Goal: Task Accomplishment & Management: Complete application form

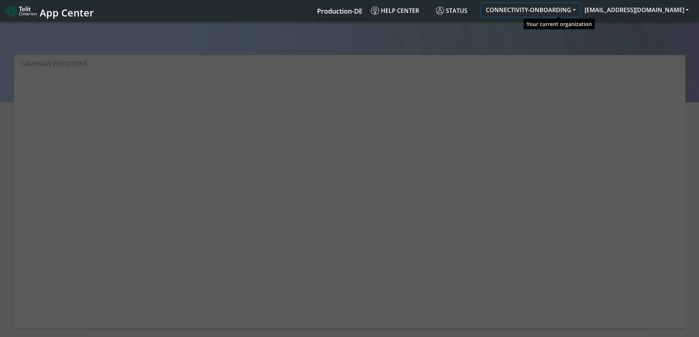
click at [550, 13] on button "CONNECTIVITY-ONBOARDING" at bounding box center [530, 9] width 99 height 13
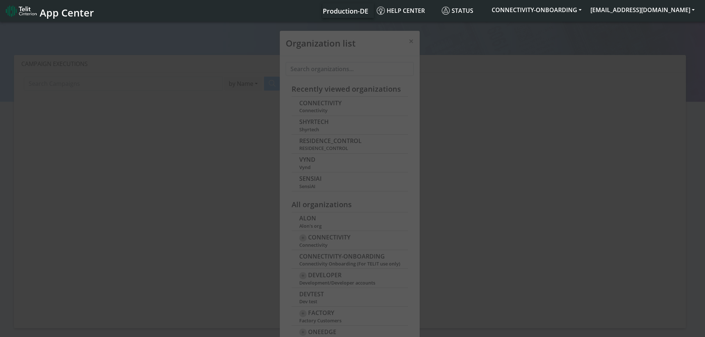
scroll to position [3, 0]
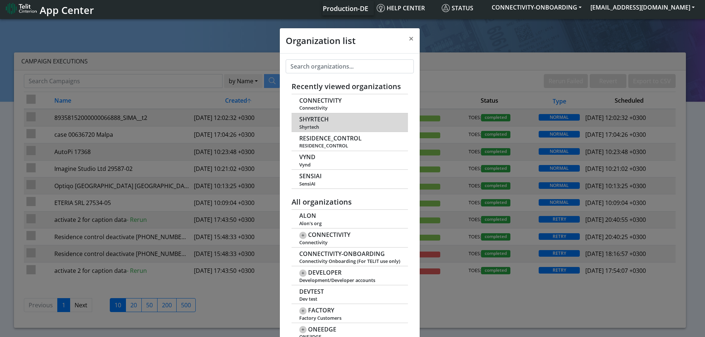
click at [310, 118] on span "SHYRTECH" at bounding box center [313, 119] width 29 height 7
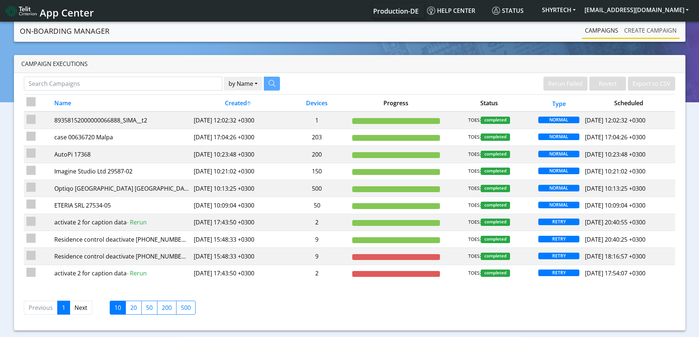
click at [649, 32] on link "Create campaign" at bounding box center [650, 30] width 58 height 15
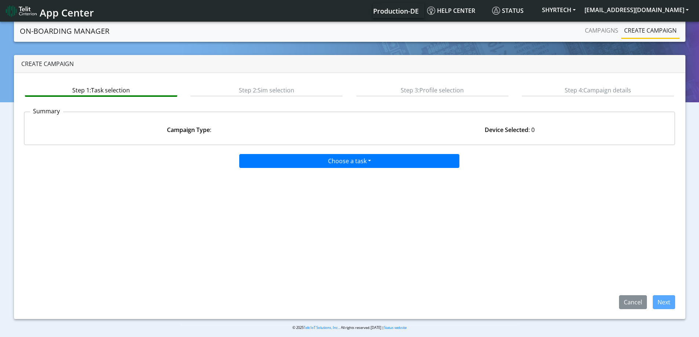
drag, startPoint x: 267, startPoint y: 171, endPoint x: 272, endPoint y: 163, distance: 10.1
click at [270, 166] on div "Choose a task Onboarding new SIMs Onboarding SGP.22 eUICCs Onboarding SGP.22 Do…" at bounding box center [350, 230] width 652 height 158
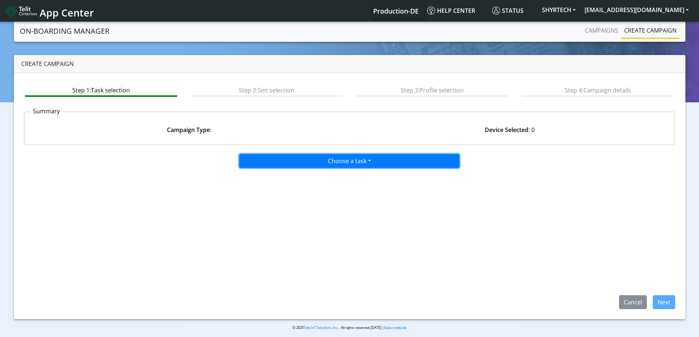
click at [272, 163] on button "Choose a task" at bounding box center [349, 161] width 220 height 14
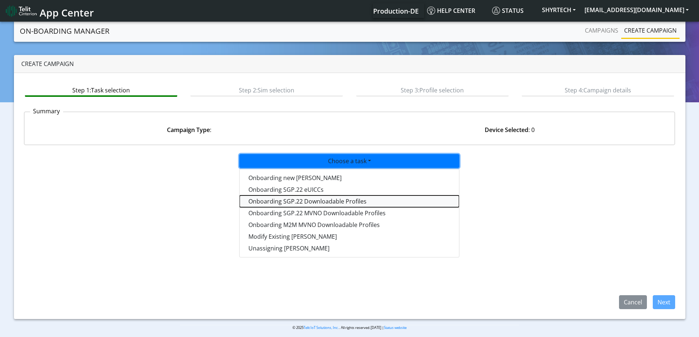
click at [337, 203] on tasksgp22profile-dropdown "Onboarding SGP.22 Downloadable Profiles" at bounding box center [349, 202] width 219 height 12
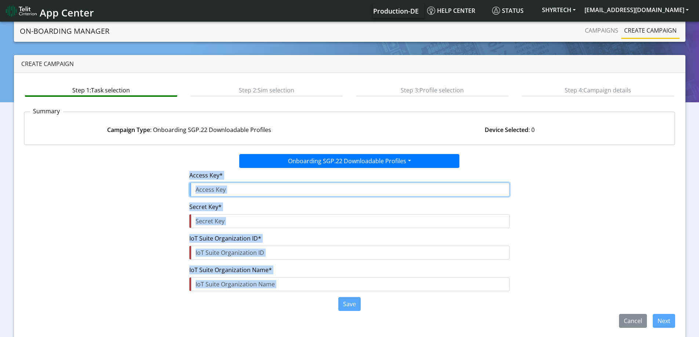
click at [232, 194] on input "text" at bounding box center [349, 190] width 320 height 14
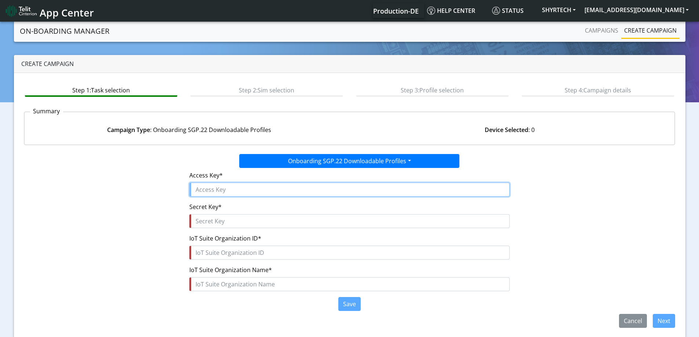
paste input "f5F582XIlhEtopWqjoVf"
type input "f5F582XIlhEtopWqjoVf"
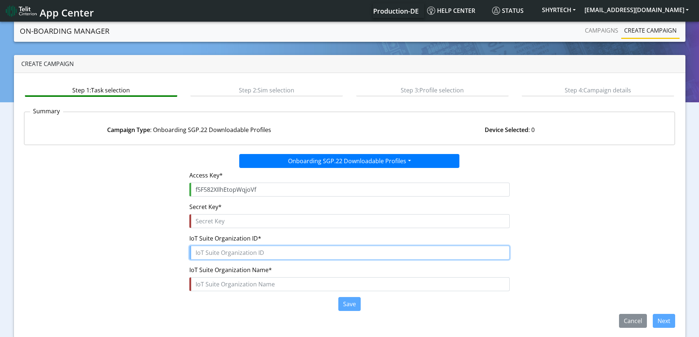
click at [214, 254] on input "text" at bounding box center [349, 253] width 320 height 14
paste input "Shyrtech-IOLOGIC"
type input "Shyrtech-IOLOGIC"
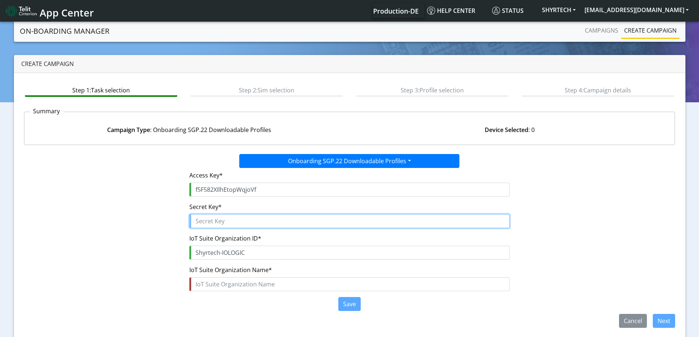
click at [239, 223] on input "text" at bounding box center [349, 221] width 320 height 14
paste input "W9tQq4KkONniu$tFAtspaRrnKpGokWNrPmSEeEHH"
type input "W9tQq4KkONniu$tFAtspaRrnKpGokWNrPmSEeEHH"
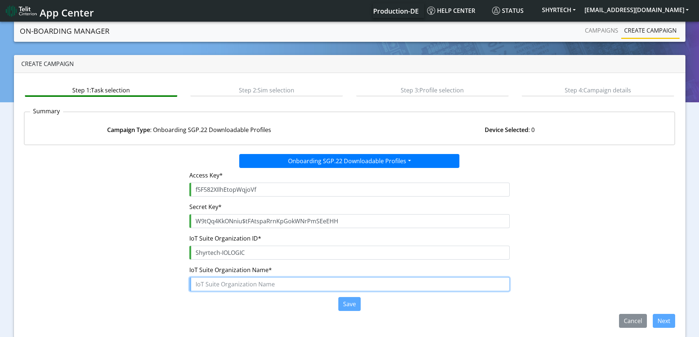
click at [216, 287] on input "text" at bounding box center [349, 284] width 320 height 14
paste input "9a689b79-6cd8-46ba-9b5a-41fd603fe785"
type input "9a689b79-6cd8-46ba-9b5a-41fd603fe785"
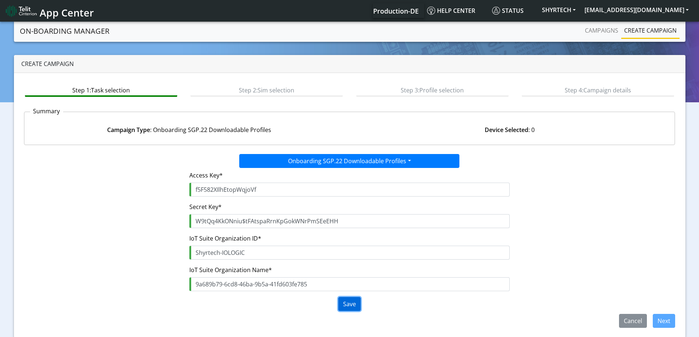
click at [342, 301] on button "Save" at bounding box center [349, 304] width 22 height 14
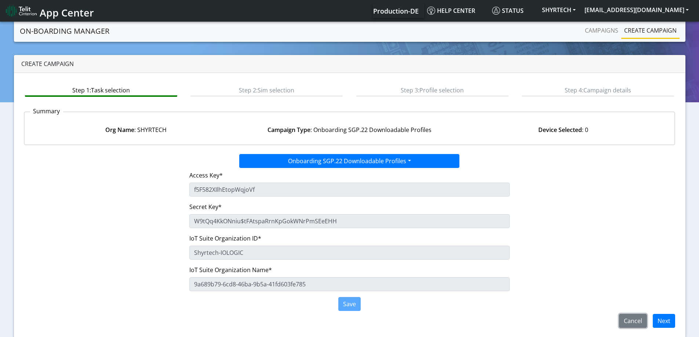
click at [636, 317] on button "Cancel" at bounding box center [633, 321] width 28 height 14
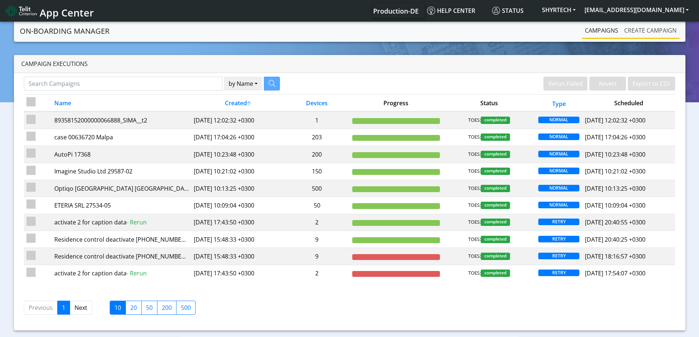
click at [652, 29] on link "Create campaign" at bounding box center [650, 30] width 58 height 15
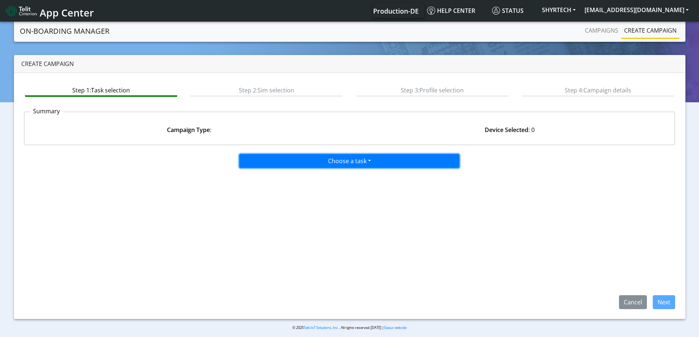
click at [396, 164] on button "Choose a task" at bounding box center [349, 161] width 220 height 14
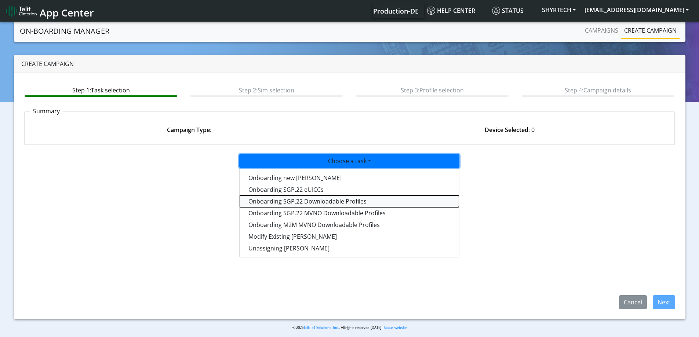
click at [275, 199] on tasksgp22profile-dropdown "Onboarding SGP.22 Downloadable Profiles" at bounding box center [349, 202] width 219 height 12
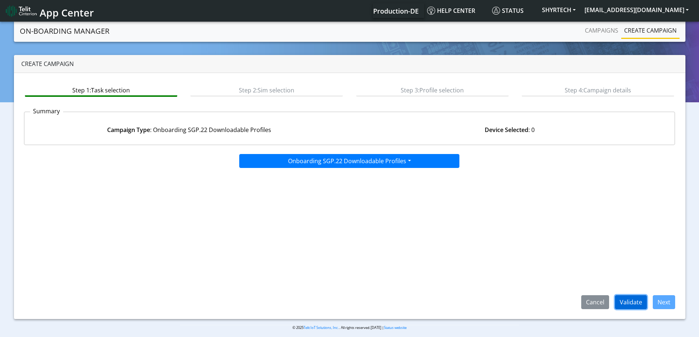
click at [636, 302] on button "Validate" at bounding box center [631, 302] width 32 height 14
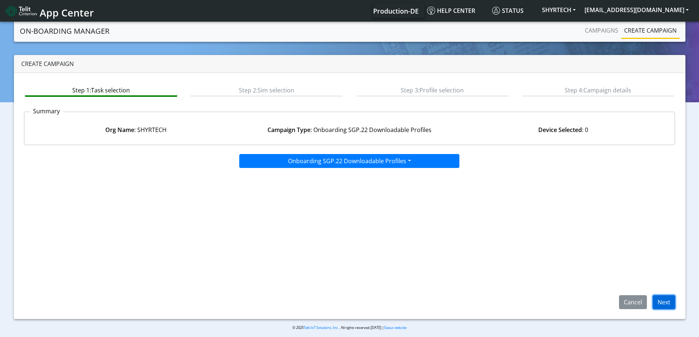
click at [660, 308] on button "Next" at bounding box center [664, 302] width 22 height 14
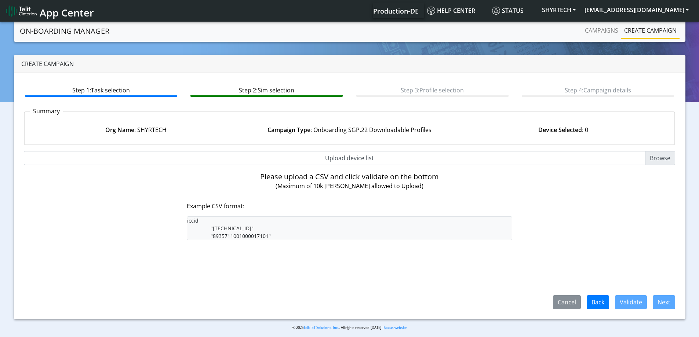
click at [356, 157] on input "Upload device list" at bounding box center [350, 158] width 652 height 14
type input "C:\fakepath\SGP Onboarding CSV.csv"
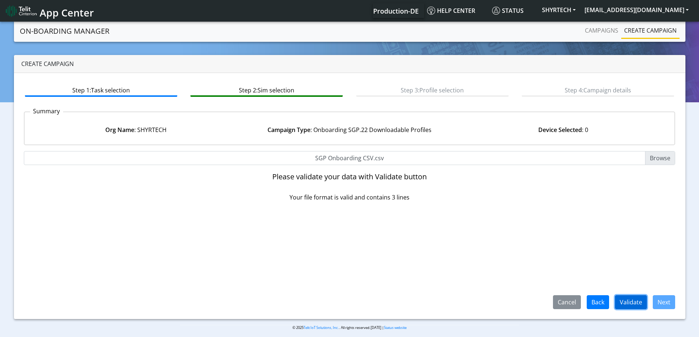
click at [637, 300] on button "Validate" at bounding box center [631, 302] width 32 height 14
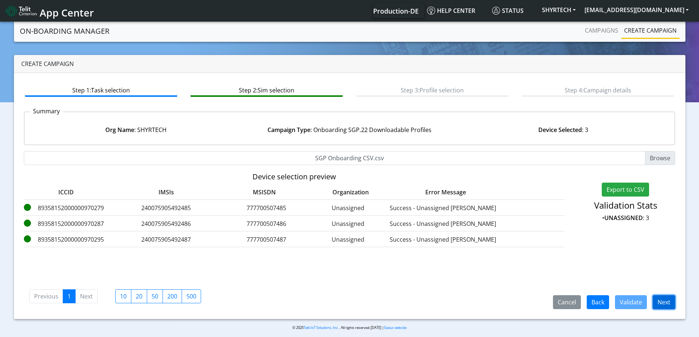
click at [669, 303] on button "Next" at bounding box center [664, 302] width 22 height 14
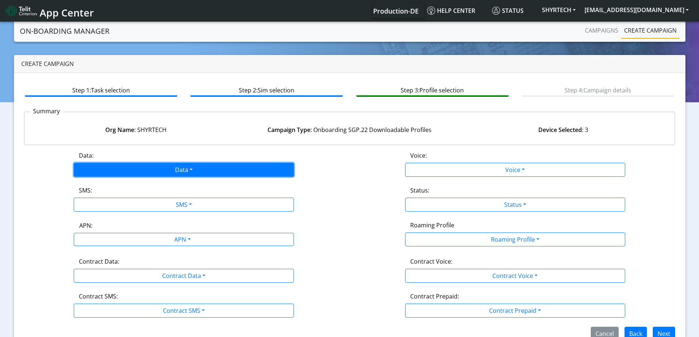
click at [158, 168] on button "Data" at bounding box center [184, 170] width 220 height 14
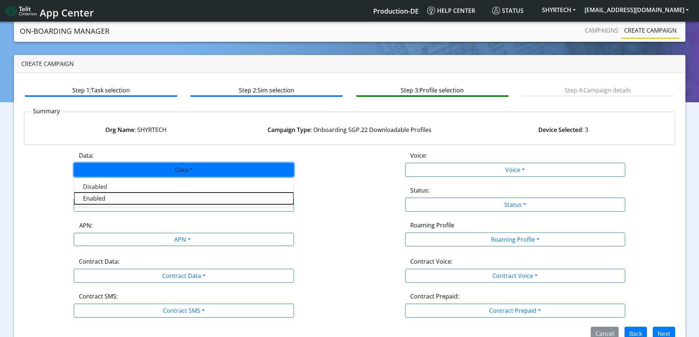
click at [119, 201] on button "Enabled" at bounding box center [183, 199] width 219 height 12
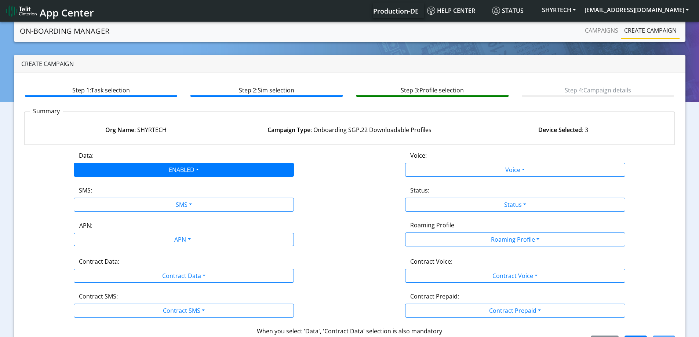
click at [119, 214] on div "Data: ENABLED Disabled Enabled Voice: Voice Disabled Enabled SMS: SMS Disabled …" at bounding box center [350, 250] width 652 height 199
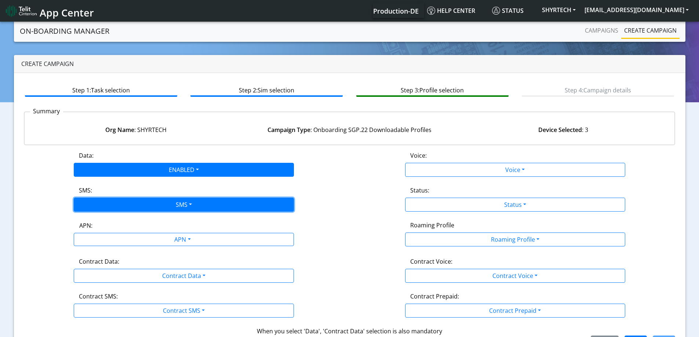
click at [119, 211] on button "SMS" at bounding box center [184, 205] width 220 height 14
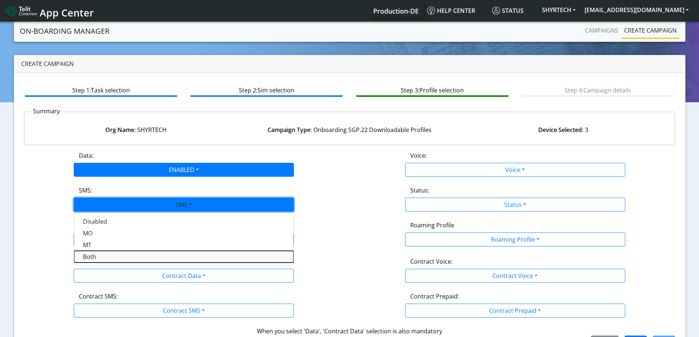
click at [97, 251] on button "Both" at bounding box center [183, 257] width 219 height 12
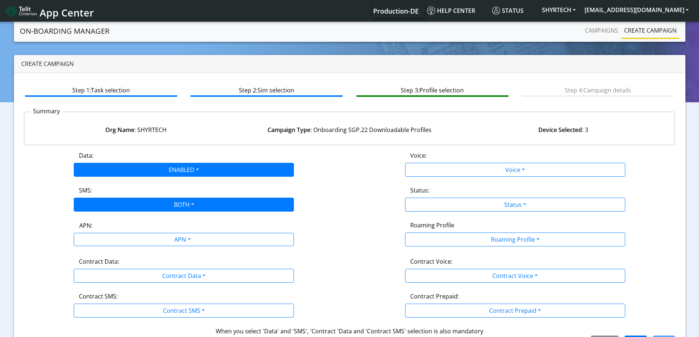
click at [104, 248] on div "Data: ENABLED Disabled Enabled Voice: Voice Disabled Enabled SMS: BOTH Disabled…" at bounding box center [350, 250] width 652 height 199
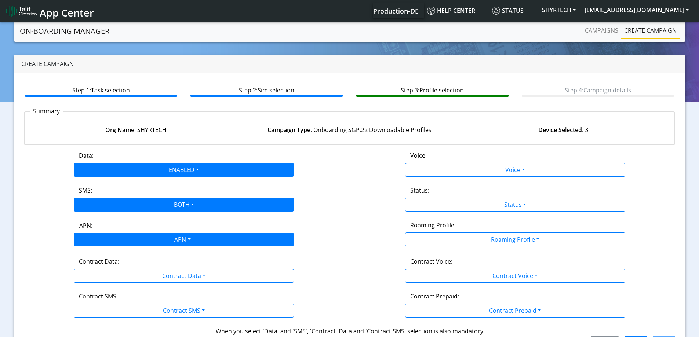
click at [106, 239] on div "APN" at bounding box center [182, 240] width 233 height 14
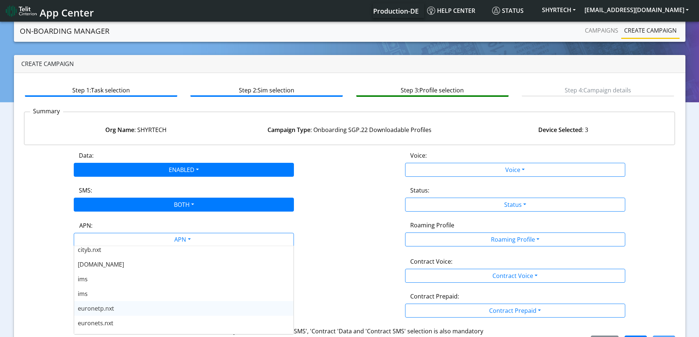
scroll to position [257, 0]
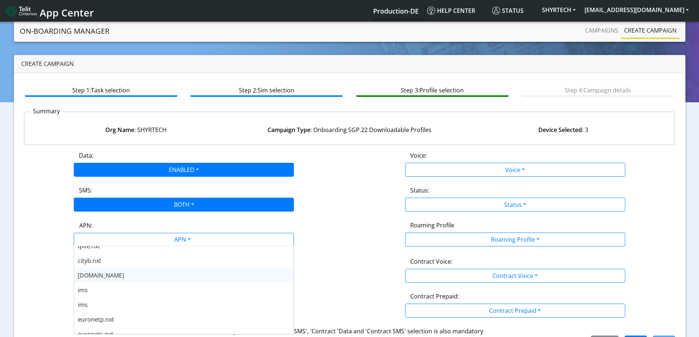
click at [97, 277] on span "nxt23.net" at bounding box center [101, 276] width 46 height 8
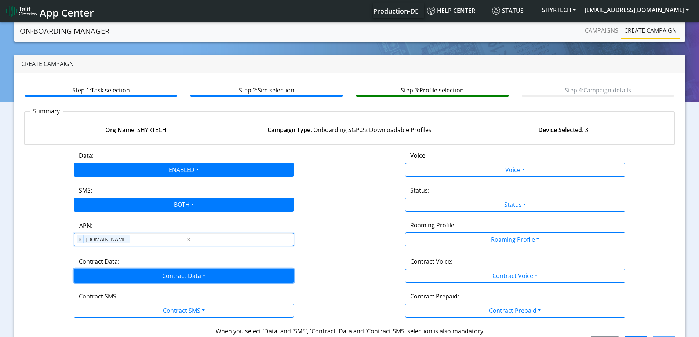
click at [98, 273] on button "Contract Data" at bounding box center [184, 276] width 220 height 14
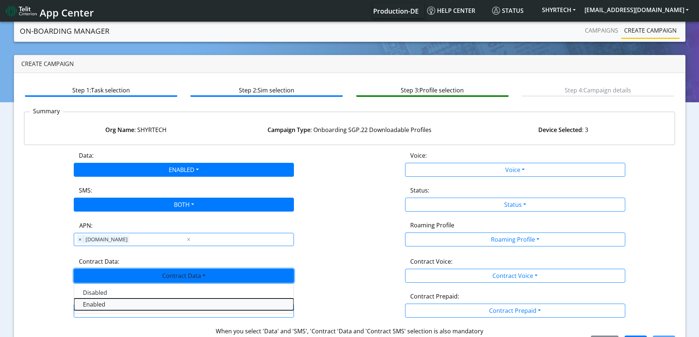
click at [99, 307] on Dataenabled-dropdown "Enabled" at bounding box center [183, 305] width 219 height 12
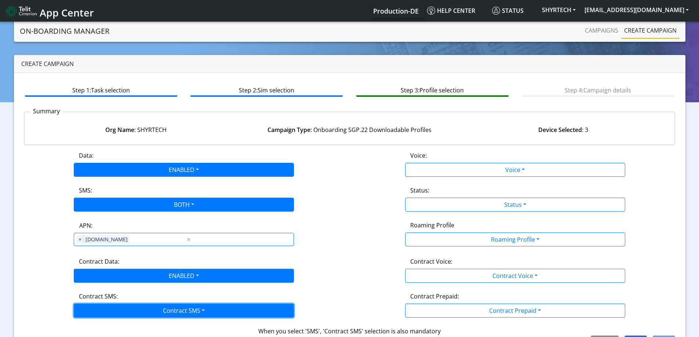
click at [99, 312] on button "Contract SMS" at bounding box center [184, 311] width 220 height 14
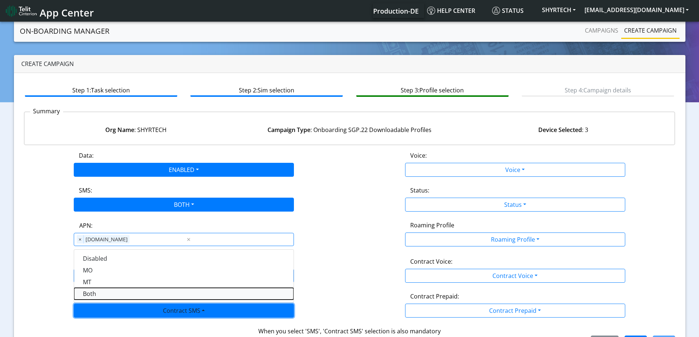
drag, startPoint x: 94, startPoint y: 295, endPoint x: 289, endPoint y: 295, distance: 195.2
click at [94, 295] on SMSboth-dropdown "Both" at bounding box center [183, 294] width 219 height 12
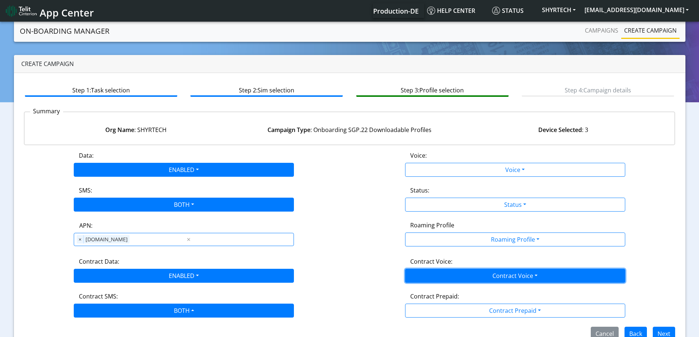
click at [459, 270] on button "Contract Voice" at bounding box center [515, 276] width 220 height 14
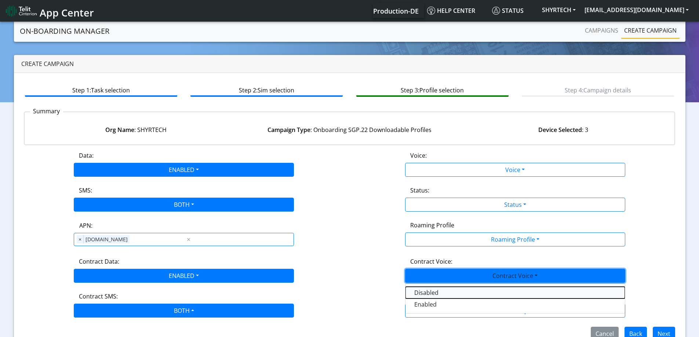
click at [422, 290] on Voicedisabled-dropdown "Disabled" at bounding box center [514, 293] width 219 height 12
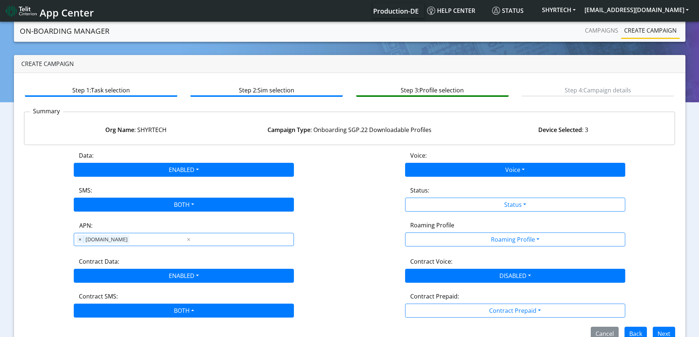
click at [438, 166] on div "Voice: Voice Disabled Enabled" at bounding box center [515, 164] width 331 height 26
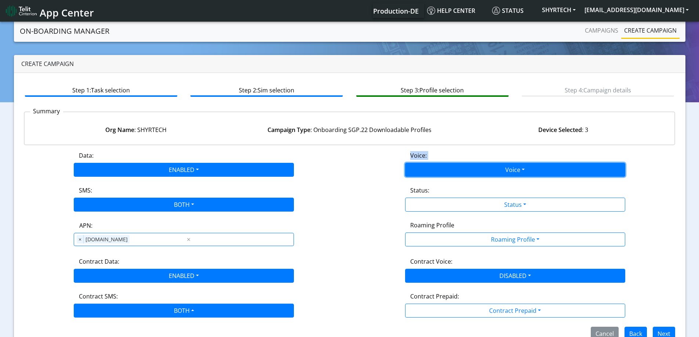
click at [436, 168] on button "Voice" at bounding box center [515, 170] width 220 height 14
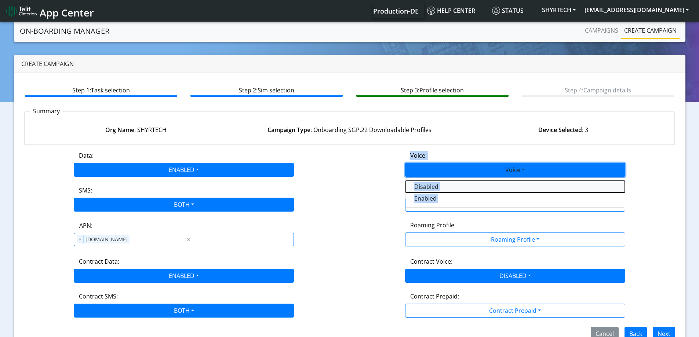
click at [418, 188] on button "Disabled" at bounding box center [514, 187] width 219 height 12
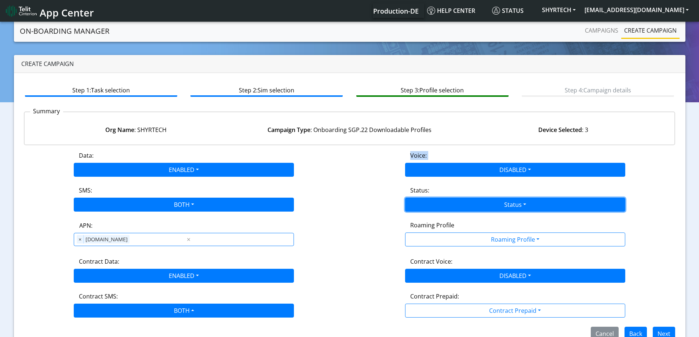
click at [426, 204] on button "Status" at bounding box center [515, 205] width 220 height 14
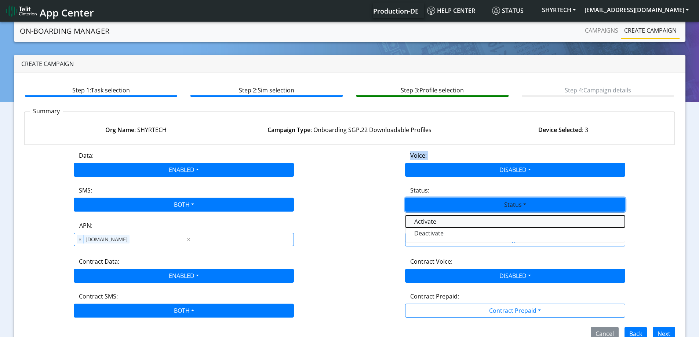
click at [424, 222] on button "Activate" at bounding box center [514, 222] width 219 height 12
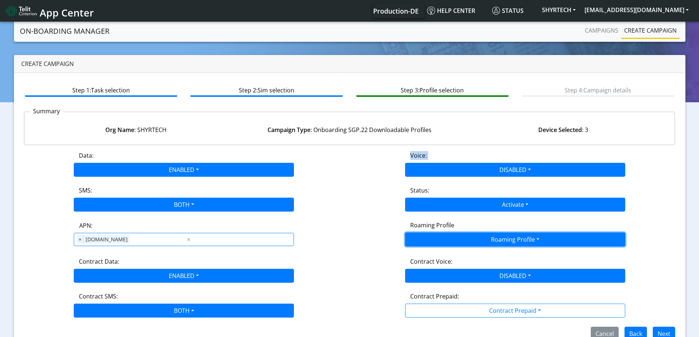
click at [430, 236] on button "Roaming Profile" at bounding box center [515, 240] width 220 height 14
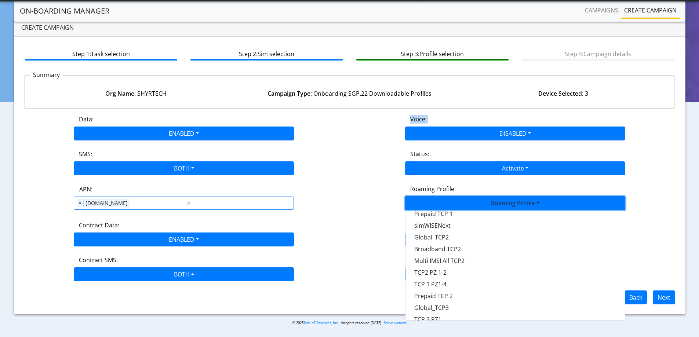
scroll to position [206, 0]
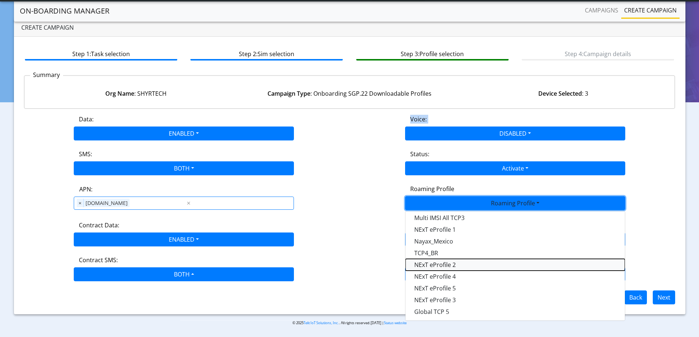
click at [458, 265] on Profile-dropdown "NExT eProfile 2" at bounding box center [514, 265] width 219 height 12
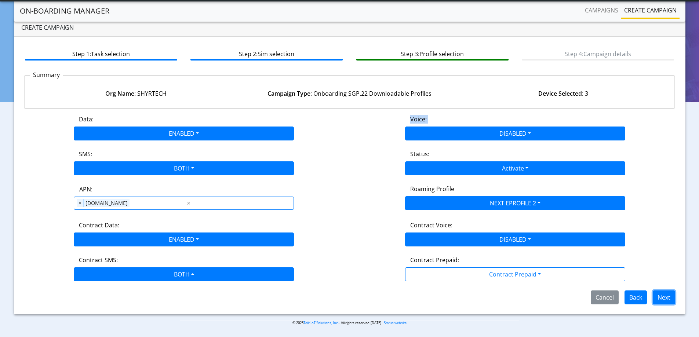
click at [667, 295] on button "Next" at bounding box center [664, 298] width 22 height 14
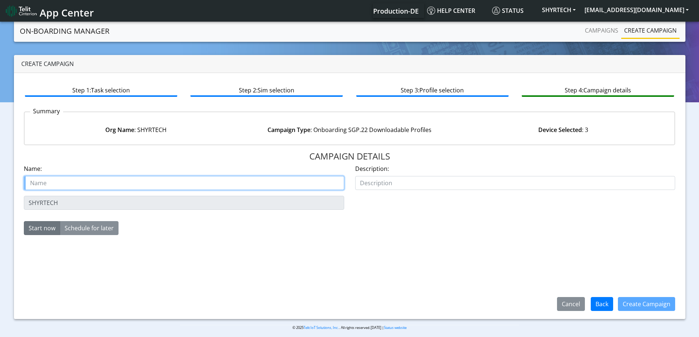
click at [107, 185] on input "text" at bounding box center [184, 183] width 320 height 14
paste input "Shyrtech-IOLOGIC"
type input "Shyrtech-IOLOGIC Starter SIM"
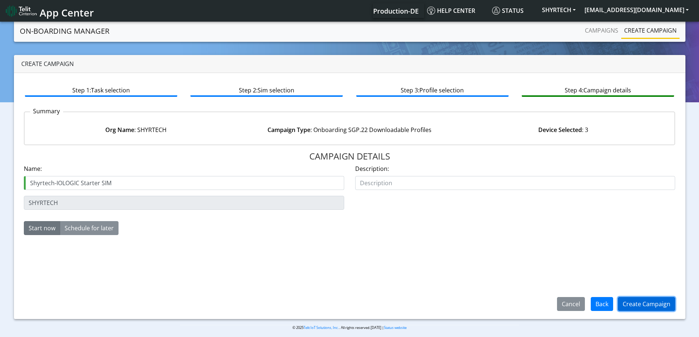
click at [647, 303] on button "Create Campaign" at bounding box center [646, 304] width 57 height 14
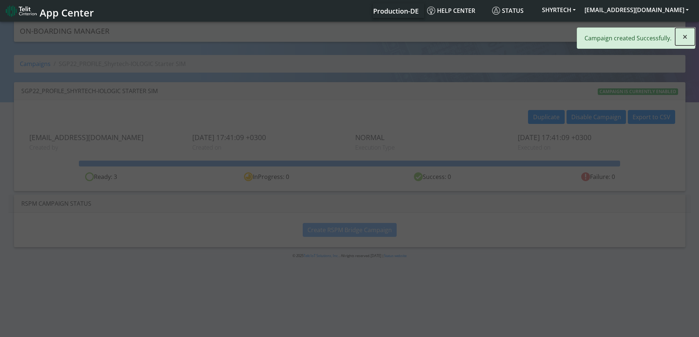
click at [678, 41] on button "×" at bounding box center [685, 37] width 20 height 18
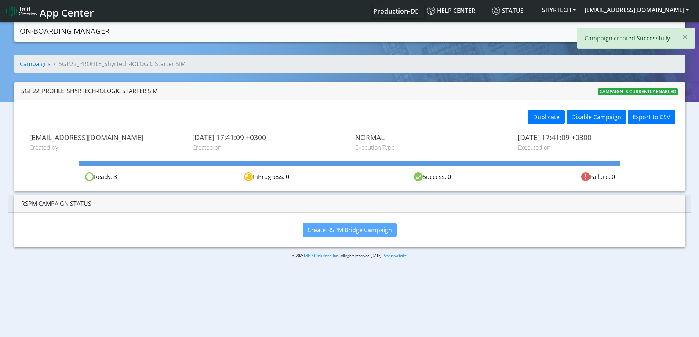
click at [604, 32] on link "Campaigns" at bounding box center [601, 30] width 39 height 15
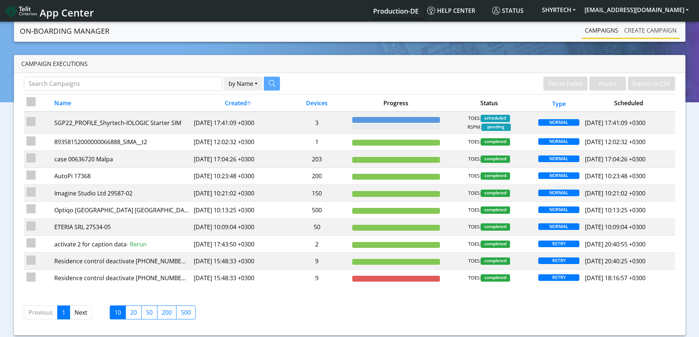
click at [651, 37] on link "Create campaign" at bounding box center [650, 30] width 58 height 15
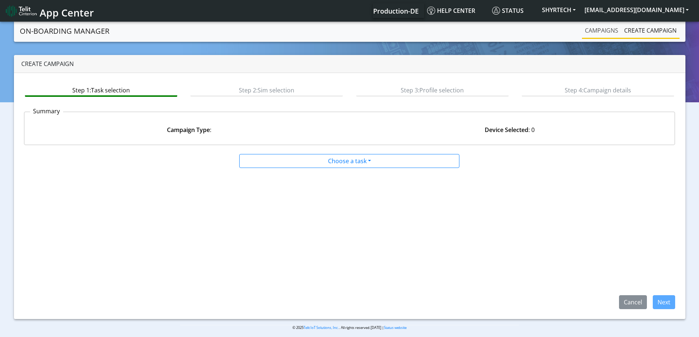
click at [608, 30] on link "Campaigns" at bounding box center [601, 30] width 39 height 15
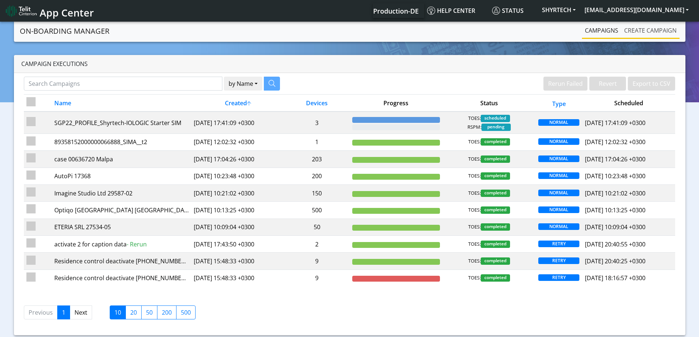
click at [630, 32] on link "Create campaign" at bounding box center [650, 30] width 58 height 15
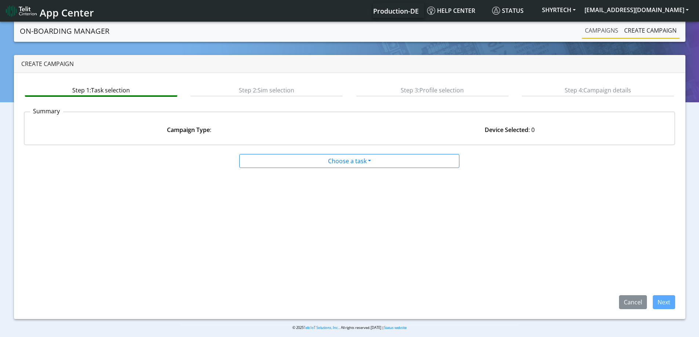
click at [608, 30] on link "Campaigns" at bounding box center [601, 30] width 39 height 15
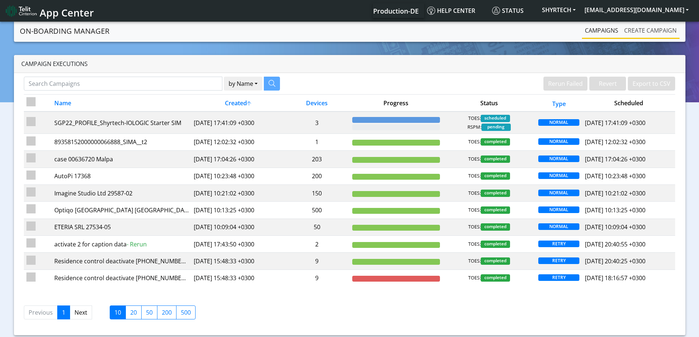
click at [641, 30] on link "Create campaign" at bounding box center [650, 30] width 58 height 15
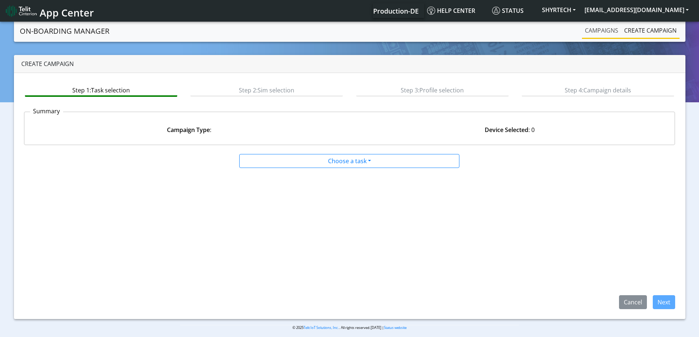
click at [606, 31] on link "Campaigns" at bounding box center [601, 30] width 39 height 15
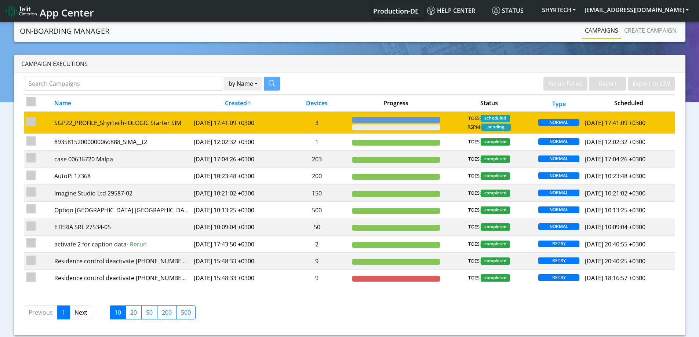
click at [327, 125] on td "3" at bounding box center [316, 123] width 65 height 22
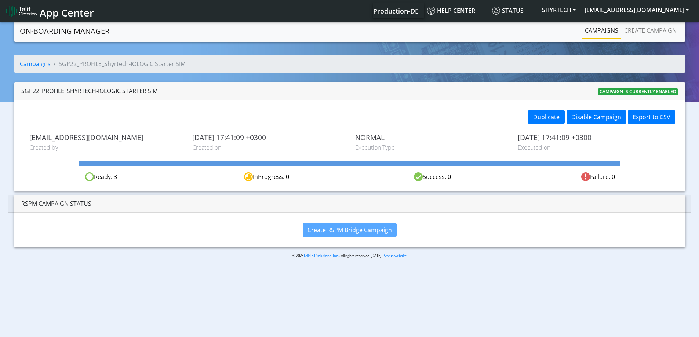
click at [593, 34] on link "Campaigns" at bounding box center [601, 30] width 39 height 15
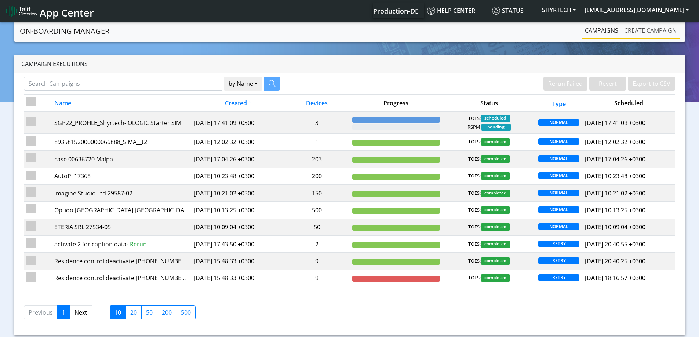
click at [629, 32] on link "Create campaign" at bounding box center [650, 30] width 58 height 15
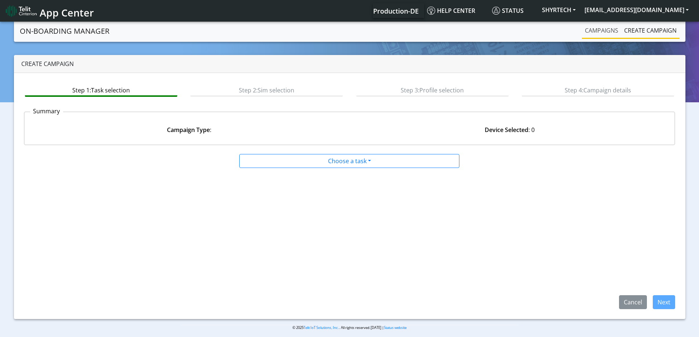
click at [598, 32] on link "Campaigns" at bounding box center [601, 30] width 39 height 15
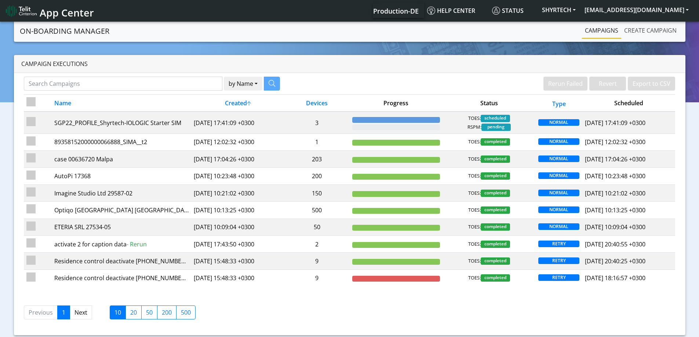
click at [647, 31] on link "Create campaign" at bounding box center [650, 30] width 58 height 15
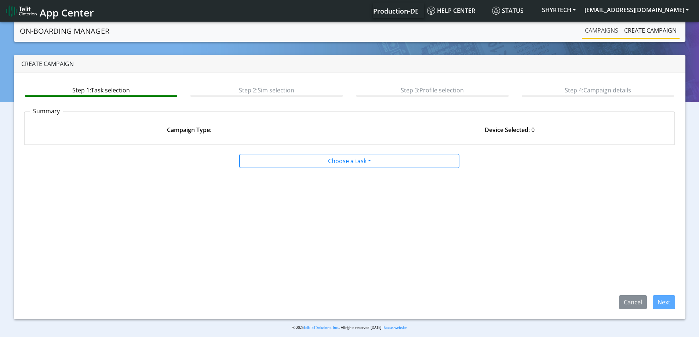
click at [620, 32] on link "Campaigns" at bounding box center [601, 30] width 39 height 15
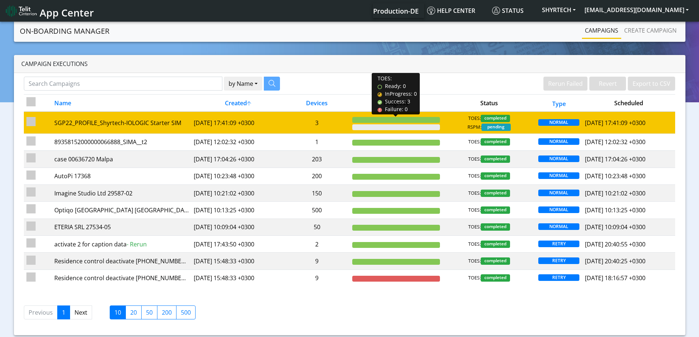
click at [412, 121] on div at bounding box center [396, 120] width 88 height 6
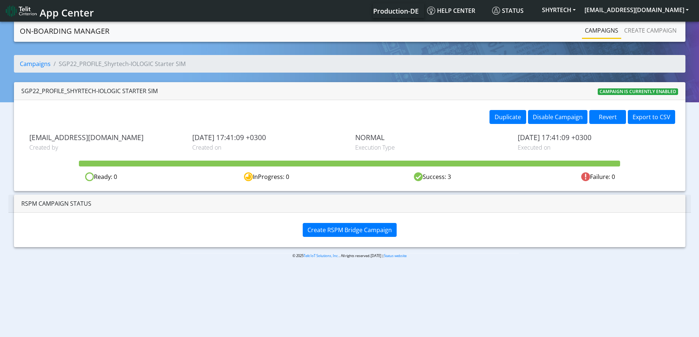
click at [333, 241] on div "Create RSPM Bridge Campaign" at bounding box center [349, 230] width 671 height 34
click at [336, 234] on button "Create RSPM Bridge Campaign" at bounding box center [350, 230] width 94 height 14
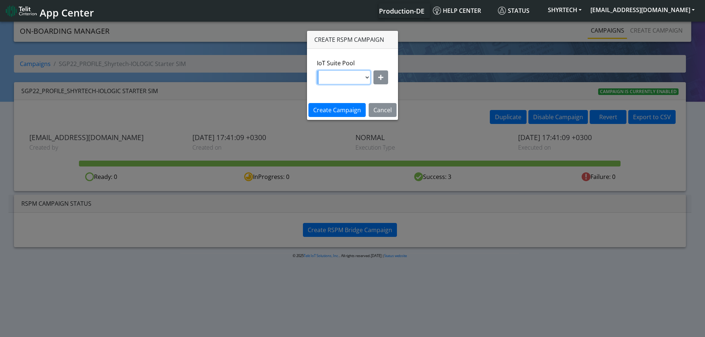
click at [364, 77] on select at bounding box center [344, 77] width 54 height 14
click at [368, 77] on select at bounding box center [344, 77] width 54 height 14
click at [366, 77] on select at bounding box center [344, 77] width 54 height 14
click at [385, 74] on button "button" at bounding box center [380, 77] width 15 height 14
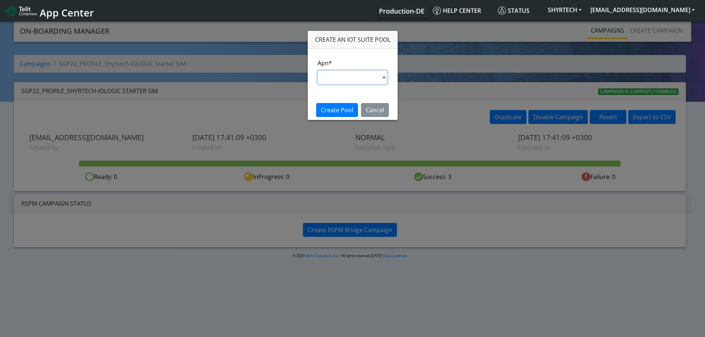
click at [351, 79] on select "nxt17.ue s.test nxt17.net nxt20.net nxt20b.net nxt20c.net nxt20p.net nxt20v.net…" at bounding box center [352, 77] width 70 height 14
select select "95cc19b0-964e-11ed-b84f-001f716592bc"
click at [317, 70] on select "nxt17.ue s.test nxt17.net nxt20.net nxt20b.net nxt20c.net nxt20p.net nxt20v.net…" at bounding box center [352, 77] width 70 height 14
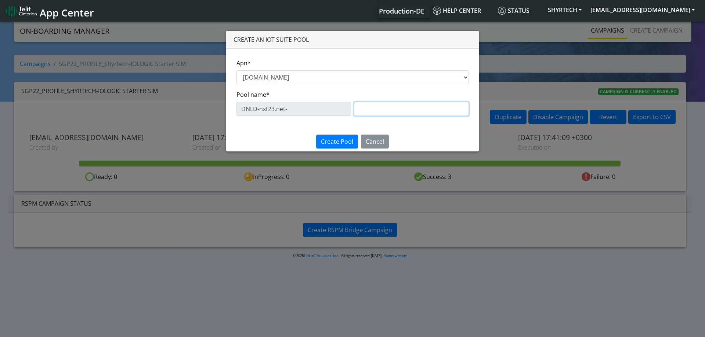
click at [392, 109] on input "text" at bounding box center [411, 109] width 115 height 14
click at [373, 137] on button "Cancel" at bounding box center [375, 142] width 28 height 14
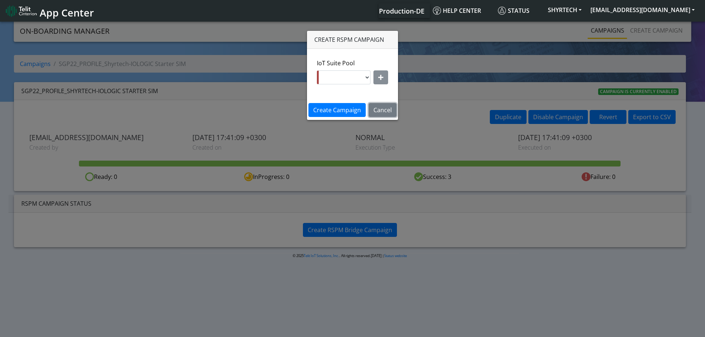
click at [382, 110] on button "Cancel" at bounding box center [382, 110] width 28 height 14
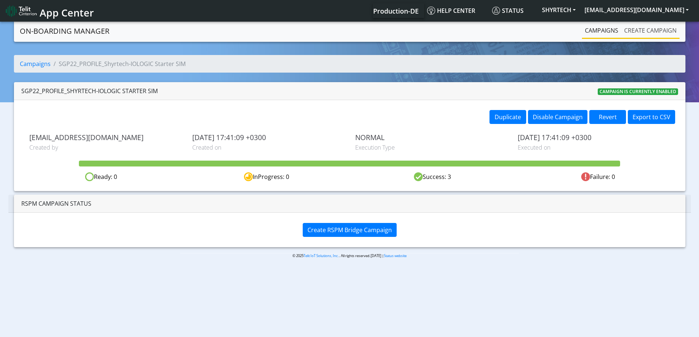
click at [658, 29] on link "Create campaign" at bounding box center [650, 30] width 58 height 15
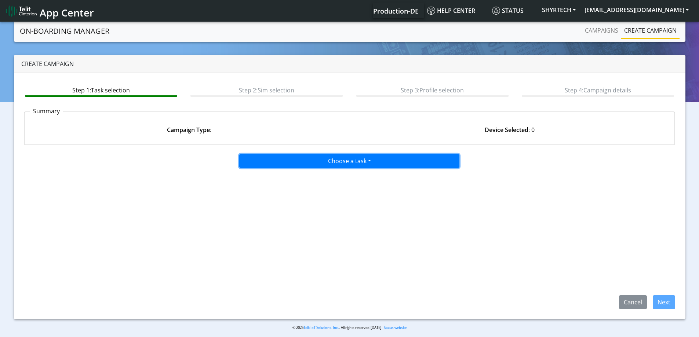
click at [338, 162] on button "Choose a task" at bounding box center [349, 161] width 220 height 14
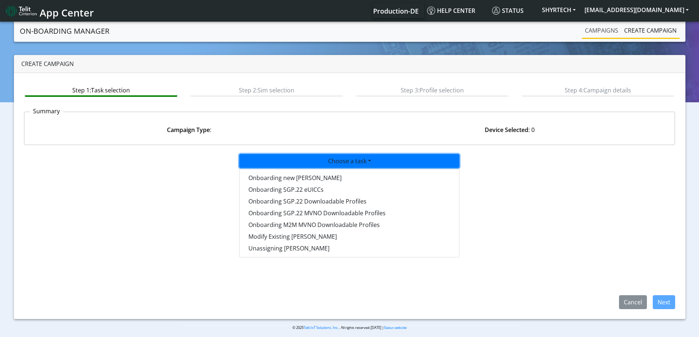
click at [610, 33] on link "Campaigns" at bounding box center [601, 30] width 39 height 15
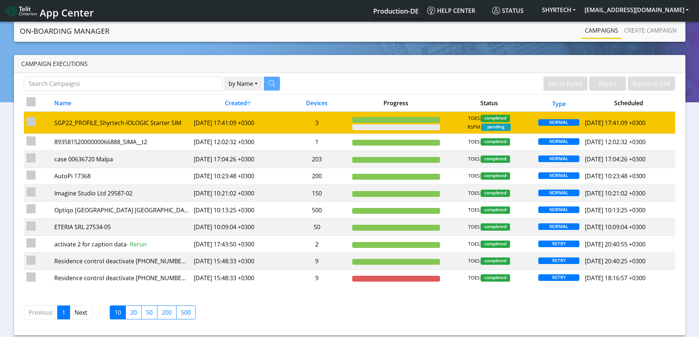
click at [450, 120] on div "TOES: completed RSPM: pending" at bounding box center [489, 123] width 88 height 16
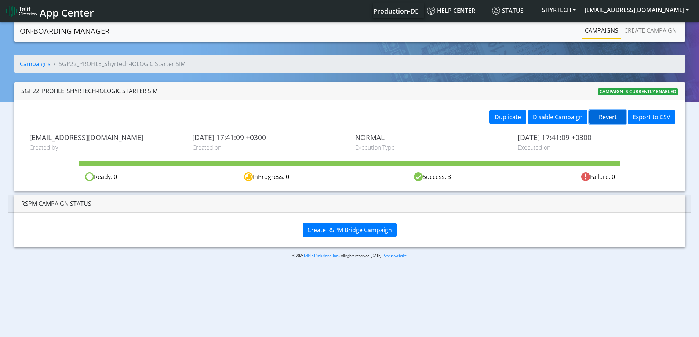
click at [615, 115] on button "Revert" at bounding box center [607, 117] width 37 height 14
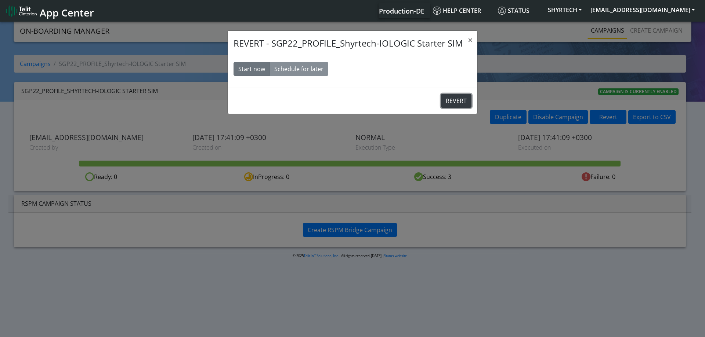
click at [452, 102] on button "REVERT" at bounding box center [456, 101] width 30 height 14
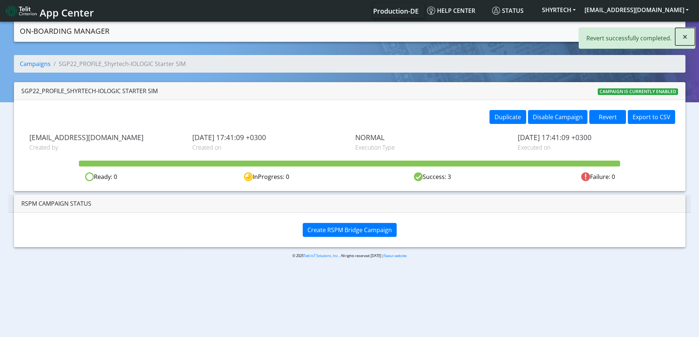
click at [681, 37] on button "×" at bounding box center [685, 37] width 20 height 18
click at [637, 32] on link "Create campaign" at bounding box center [650, 30] width 58 height 15
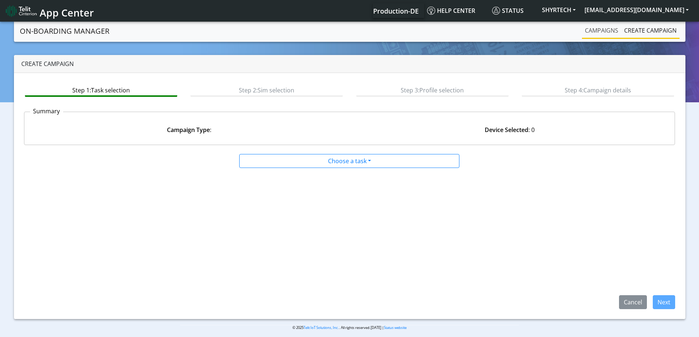
click at [605, 33] on link "Campaigns" at bounding box center [601, 30] width 39 height 15
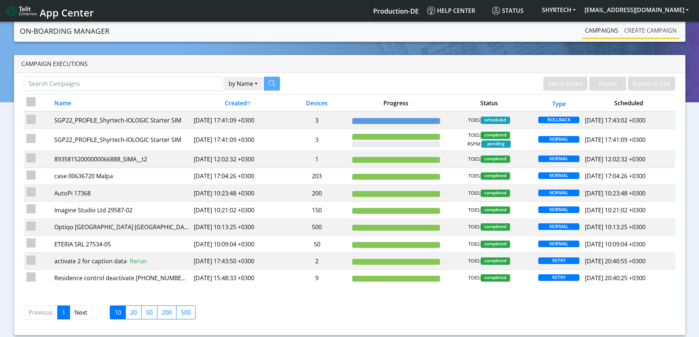
click at [629, 34] on link "Create campaign" at bounding box center [650, 30] width 58 height 15
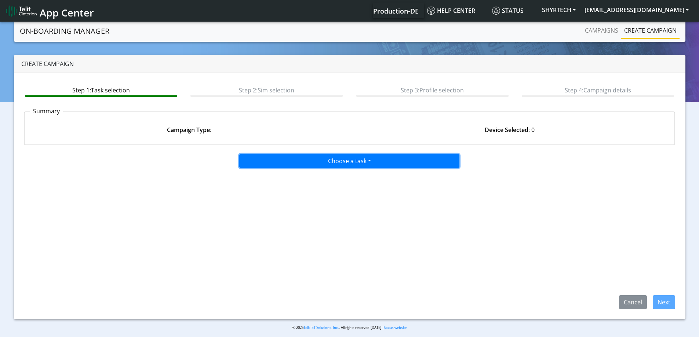
click at [339, 160] on button "Choose a task" at bounding box center [349, 161] width 220 height 14
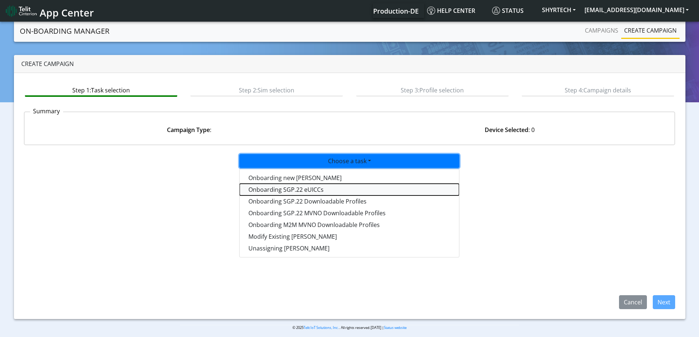
click at [276, 187] on tasksgp22eUICC-dropdown "Onboarding SGP.22 eUICCs" at bounding box center [349, 190] width 219 height 12
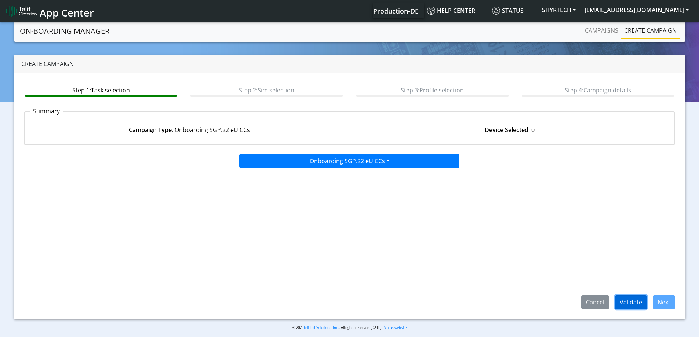
click at [634, 303] on button "Validate" at bounding box center [631, 302] width 32 height 14
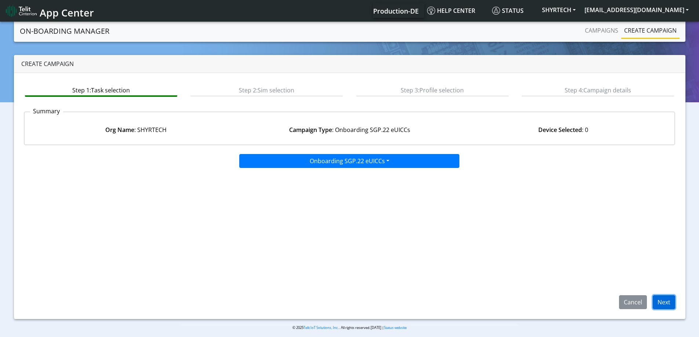
click at [667, 299] on button "Next" at bounding box center [664, 302] width 22 height 14
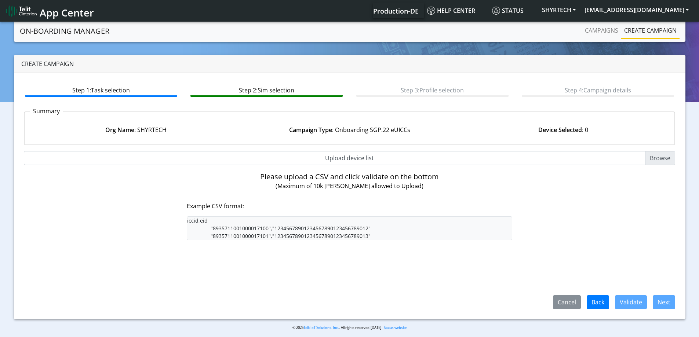
click at [353, 156] on input "Upload device list" at bounding box center [350, 158] width 652 height 14
type input "C:\fakepath\SGP Onboarding CSV.csv"
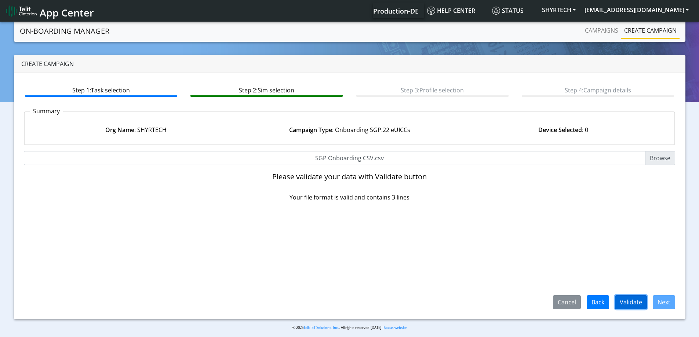
click at [638, 299] on button "Validate" at bounding box center [631, 302] width 32 height 14
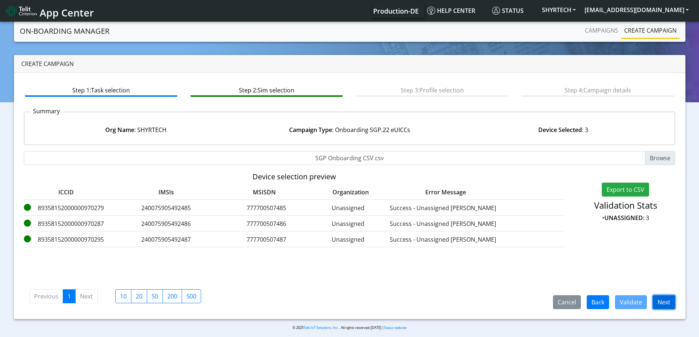
click at [657, 303] on button "Next" at bounding box center [664, 302] width 22 height 14
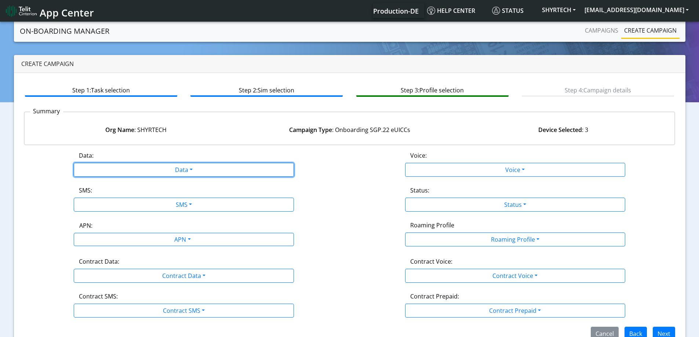
drag, startPoint x: 184, startPoint y: 169, endPoint x: 136, endPoint y: 195, distance: 54.8
click at [183, 169] on button "Data" at bounding box center [184, 170] width 220 height 14
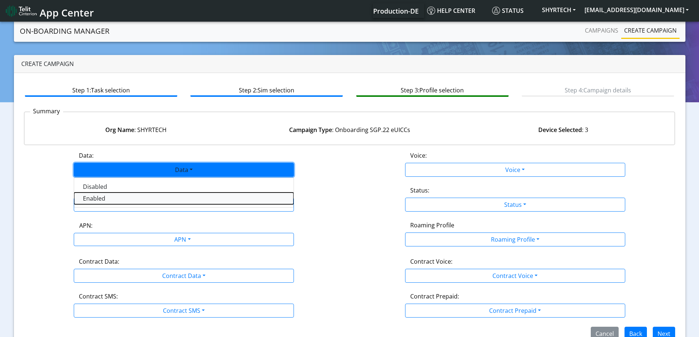
click at [120, 201] on button "Enabled" at bounding box center [183, 199] width 219 height 12
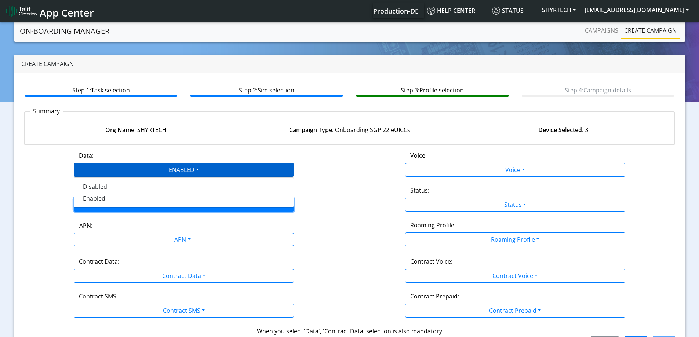
click at [115, 208] on button "SMS" at bounding box center [184, 205] width 220 height 14
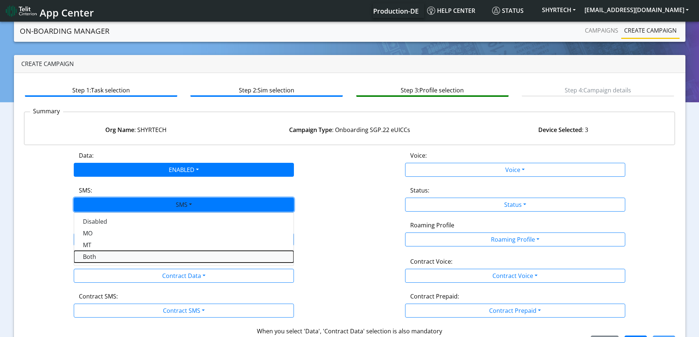
drag, startPoint x: 95, startPoint y: 257, endPoint x: 101, endPoint y: 254, distance: 7.1
click at [95, 257] on button "Both" at bounding box center [183, 257] width 219 height 12
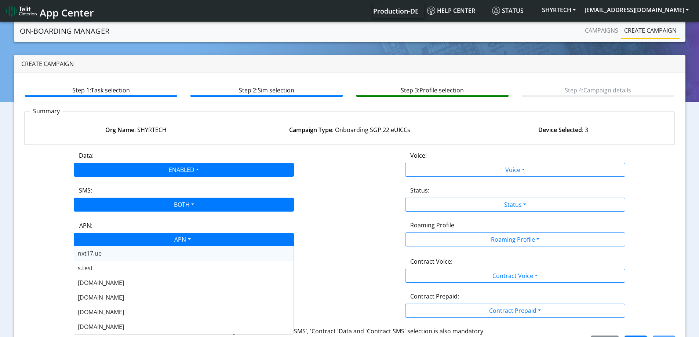
click at [118, 240] on div "APN" at bounding box center [182, 240] width 233 height 14
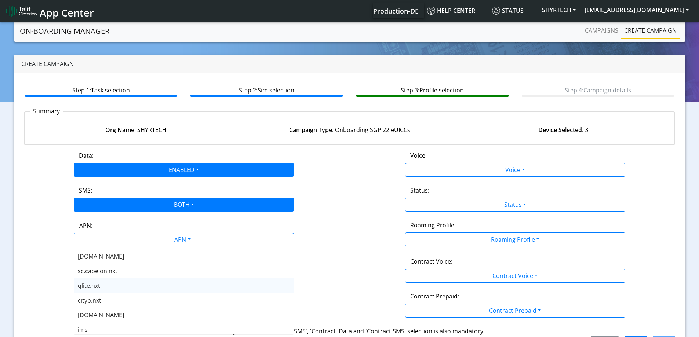
scroll to position [220, 0]
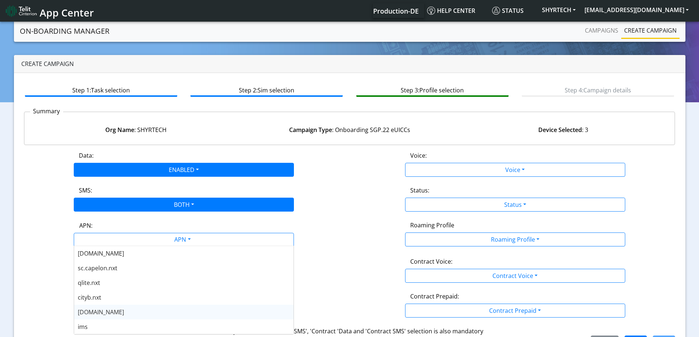
click at [111, 310] on div "nxt23.net" at bounding box center [183, 312] width 219 height 15
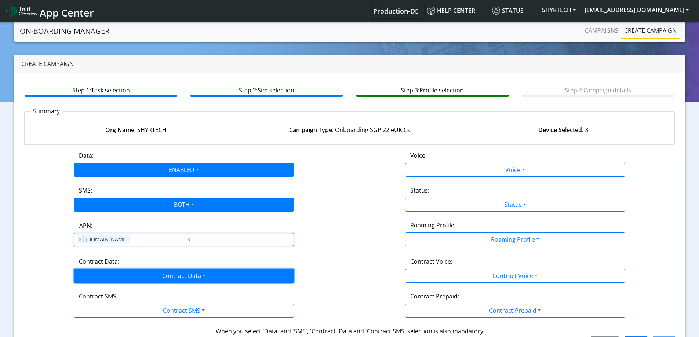
click at [94, 271] on button "Contract Data" at bounding box center [184, 276] width 220 height 14
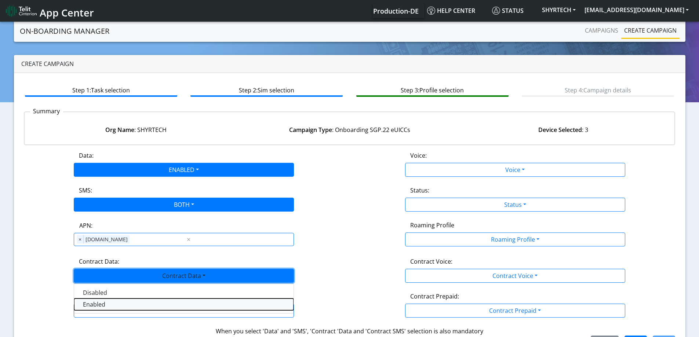
click at [89, 303] on Dataenabled-dropdown "Enabled" at bounding box center [183, 305] width 219 height 12
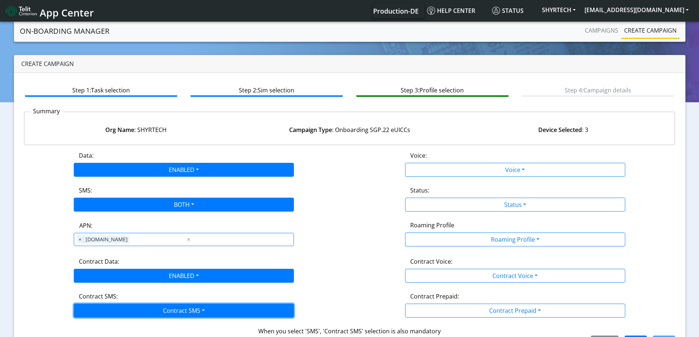
click at [90, 306] on button "Contract SMS" at bounding box center [184, 311] width 220 height 14
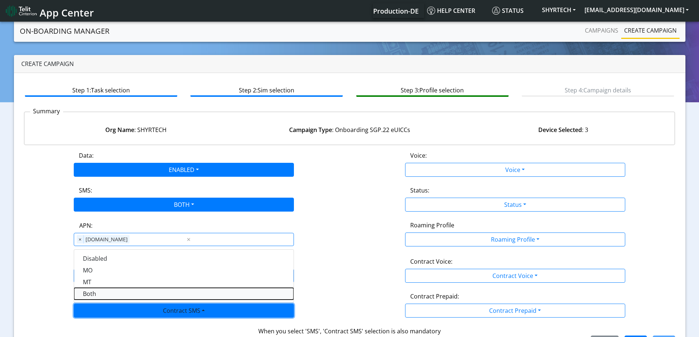
click at [76, 292] on SMSboth-dropdown "Both" at bounding box center [183, 294] width 219 height 12
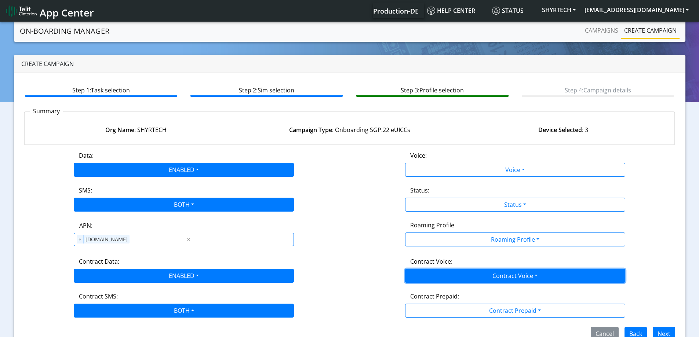
drag, startPoint x: 462, startPoint y: 278, endPoint x: 436, endPoint y: 273, distance: 27.0
click at [438, 274] on button "Contract Voice" at bounding box center [515, 276] width 220 height 14
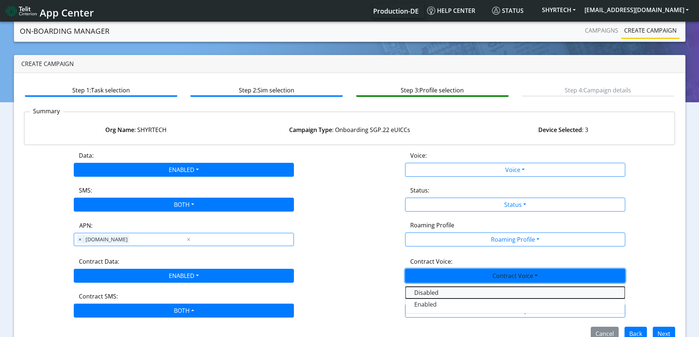
drag, startPoint x: 411, startPoint y: 289, endPoint x: 432, endPoint y: 295, distance: 22.1
click at [419, 287] on Voicedisabled-dropdown "Disabled" at bounding box center [514, 293] width 219 height 12
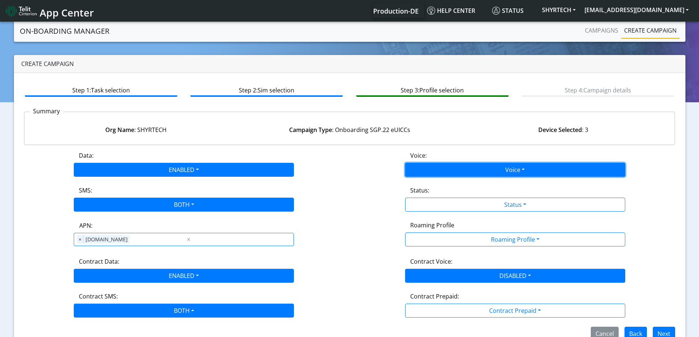
click at [534, 164] on button "Voice" at bounding box center [515, 170] width 220 height 14
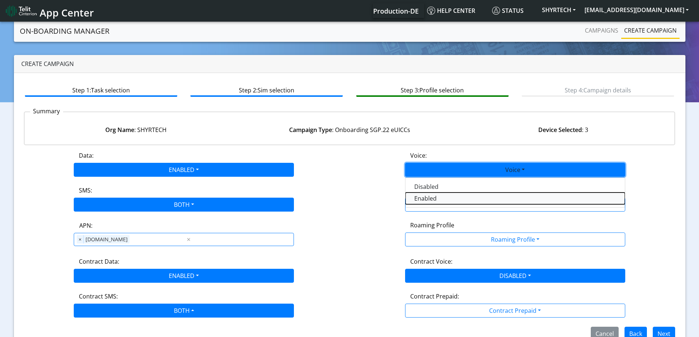
click at [436, 198] on button "Enabled" at bounding box center [514, 199] width 219 height 12
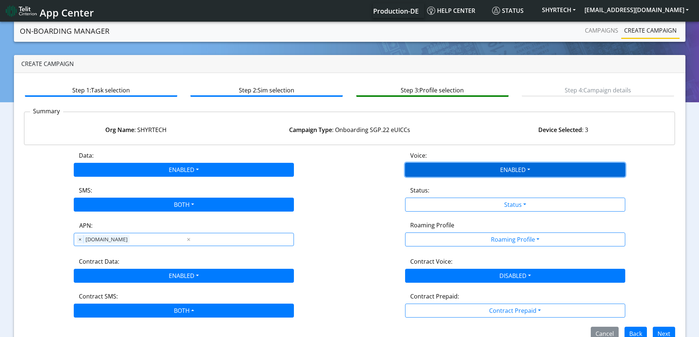
click at [451, 174] on button "ENABLED" at bounding box center [515, 170] width 220 height 14
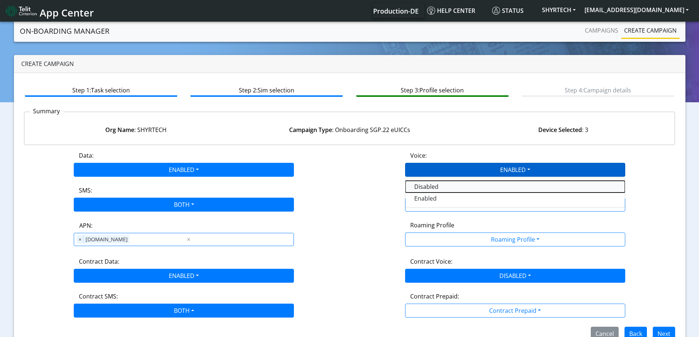
click at [432, 185] on button "Disabled" at bounding box center [514, 187] width 219 height 12
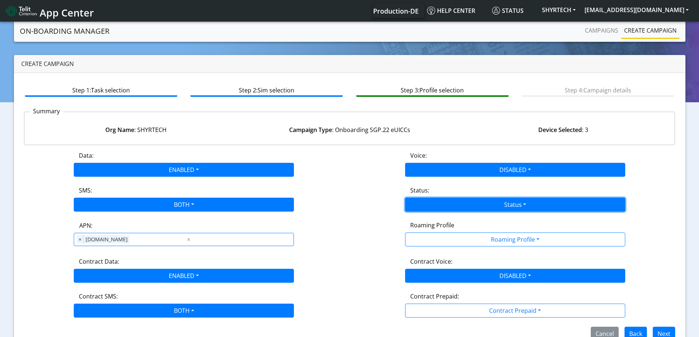
click at [440, 206] on button "Status" at bounding box center [515, 205] width 220 height 14
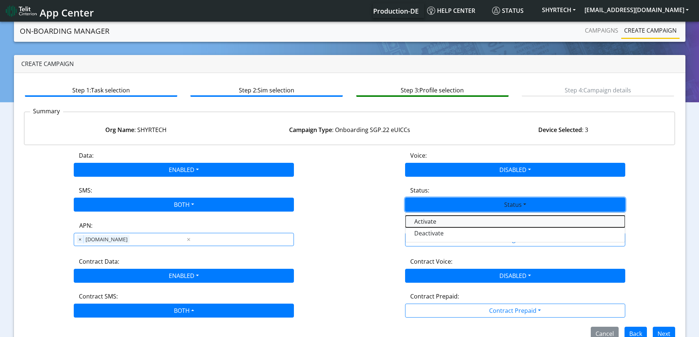
click at [435, 221] on button "Activate" at bounding box center [514, 222] width 219 height 12
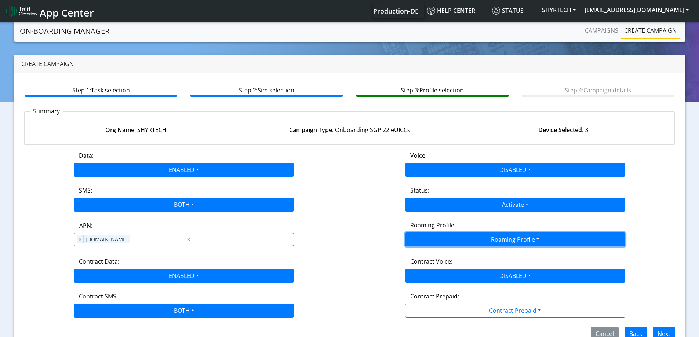
click at [438, 240] on button "Roaming Profile" at bounding box center [515, 240] width 220 height 14
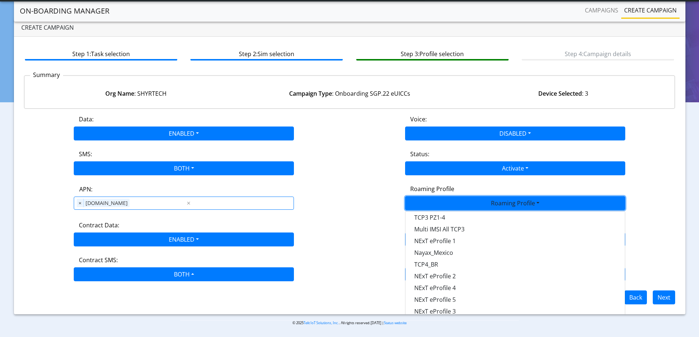
scroll to position [206, 0]
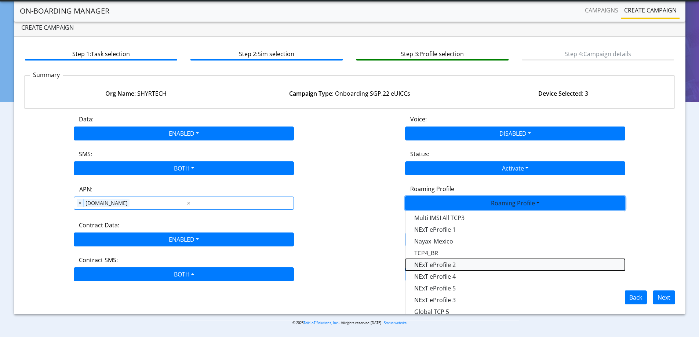
click at [457, 265] on Profile-dropdown "NExT eProfile 2" at bounding box center [514, 265] width 219 height 12
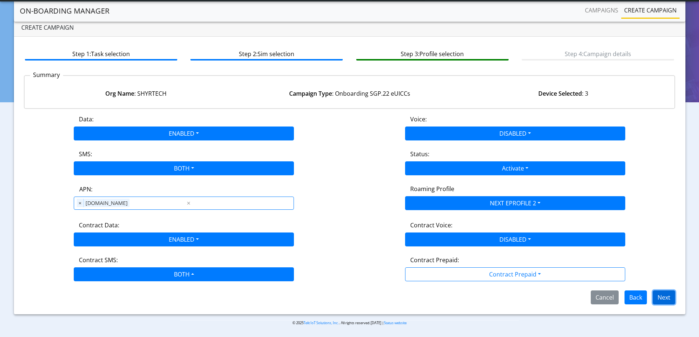
click at [666, 295] on button "Next" at bounding box center [664, 298] width 22 height 14
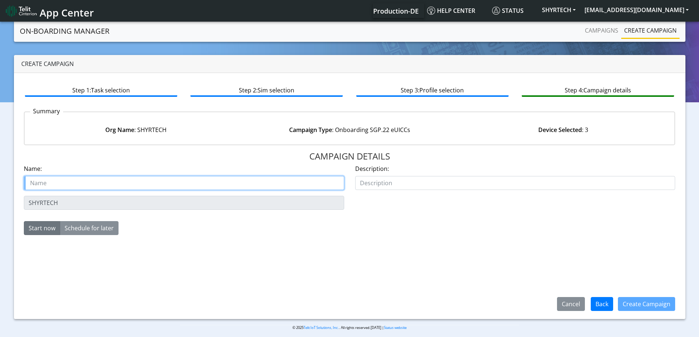
click at [129, 186] on input "text" at bounding box center [184, 183] width 320 height 14
paste input "Shyrtech"
type input "Shyrtech Starter SIM"
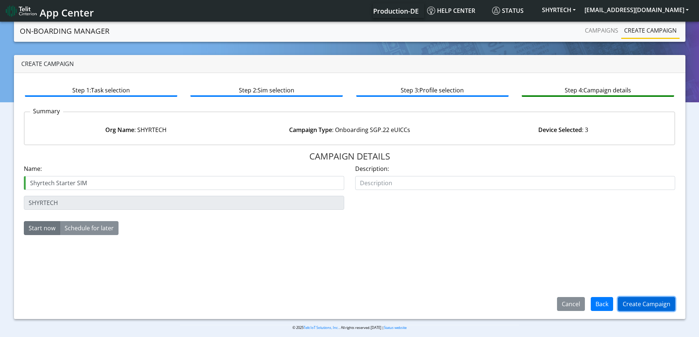
click at [634, 303] on button "Create Campaign" at bounding box center [646, 304] width 57 height 14
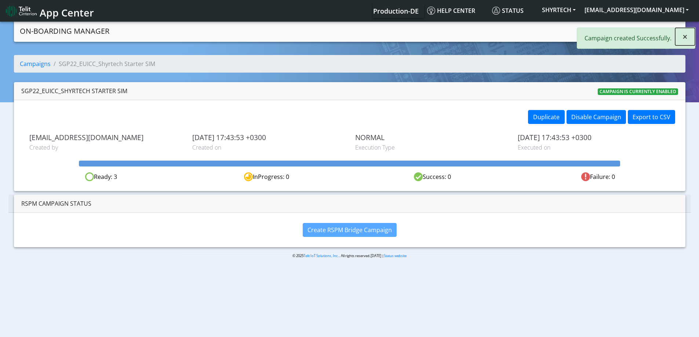
click at [687, 36] on span "×" at bounding box center [684, 36] width 5 height 12
click at [587, 33] on link "Campaigns" at bounding box center [601, 30] width 39 height 15
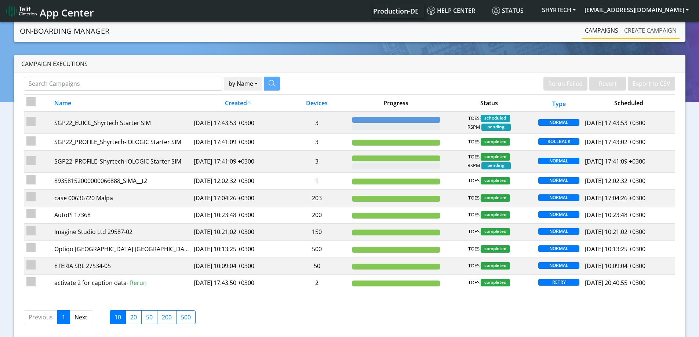
click at [653, 32] on link "Create campaign" at bounding box center [650, 30] width 58 height 15
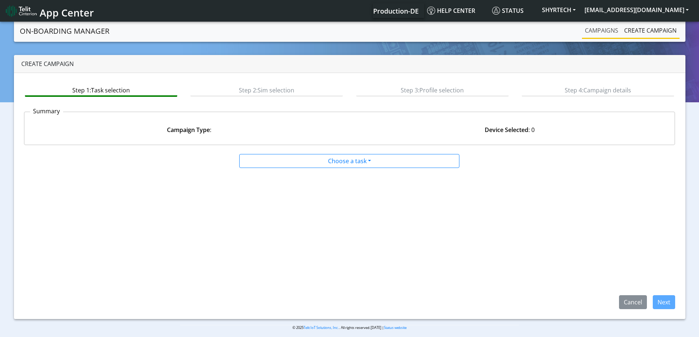
click at [583, 26] on link "Campaigns" at bounding box center [601, 30] width 39 height 15
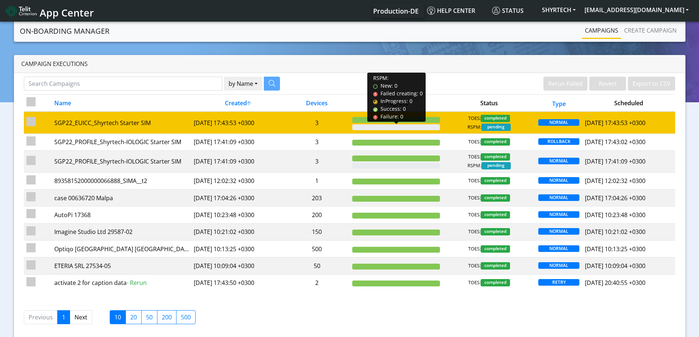
click at [338, 123] on td "3" at bounding box center [316, 123] width 65 height 22
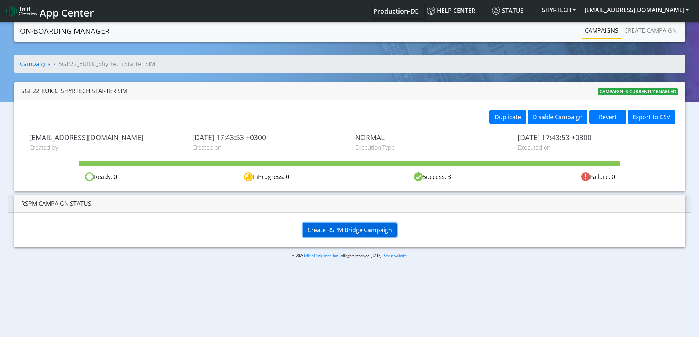
click at [361, 231] on span "Create RSPM Bridge Campaign" at bounding box center [349, 230] width 84 height 8
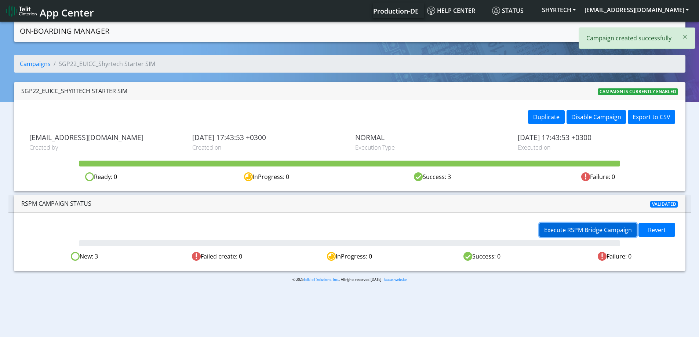
click at [587, 227] on span "Execute RSPM Bridge Campaign" at bounding box center [588, 230] width 88 height 8
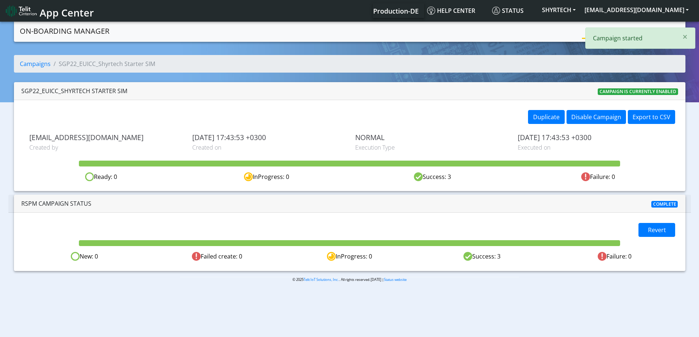
click at [595, 32] on div "× Campaign started" at bounding box center [640, 38] width 110 height 21
click at [589, 30] on link "Campaigns" at bounding box center [601, 30] width 39 height 15
